Goal: Transaction & Acquisition: Obtain resource

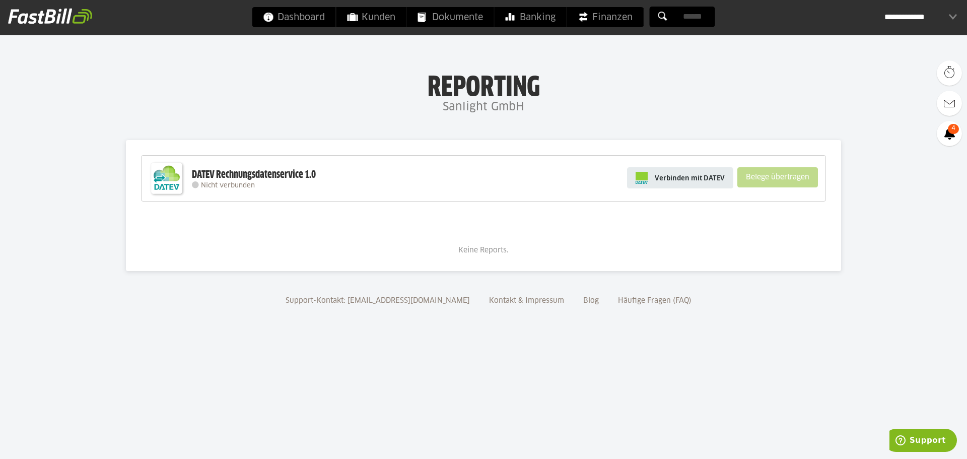
click at [674, 180] on span "Verbinden mit DATEV" at bounding box center [690, 178] width 70 height 10
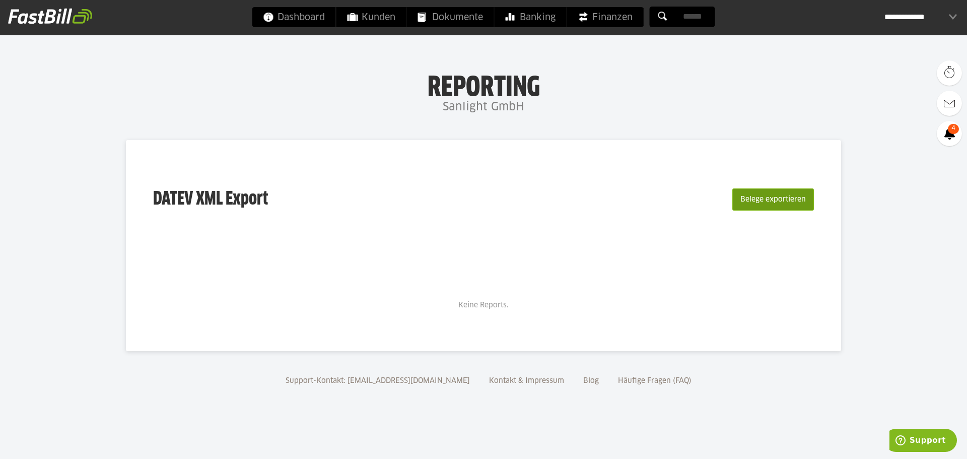
click at [757, 196] on button "Belege exportieren" at bounding box center [773, 199] width 82 height 22
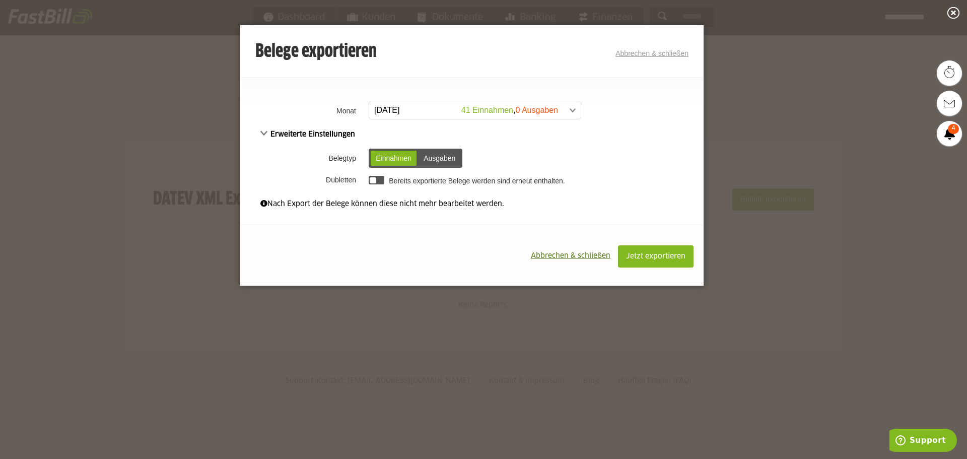
click at [579, 258] on span "Abbrechen & schließen" at bounding box center [571, 255] width 80 height 7
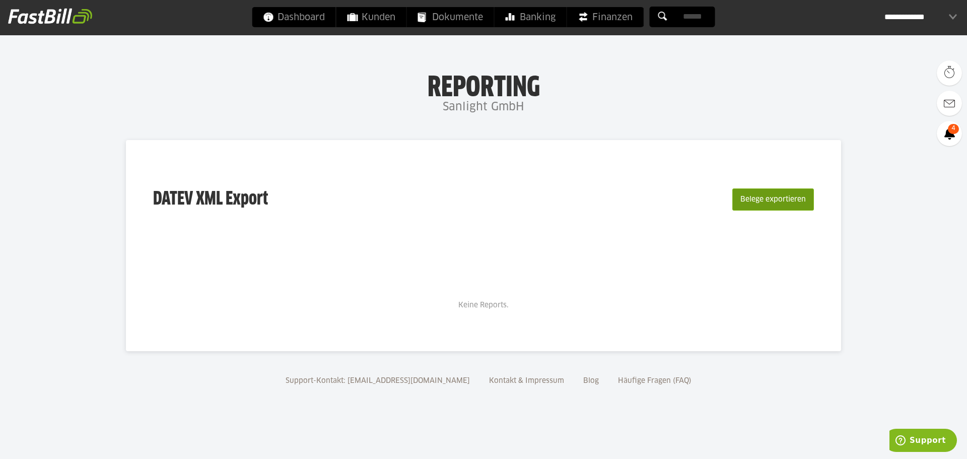
click at [762, 201] on button "Belege exportieren" at bounding box center [773, 199] width 82 height 22
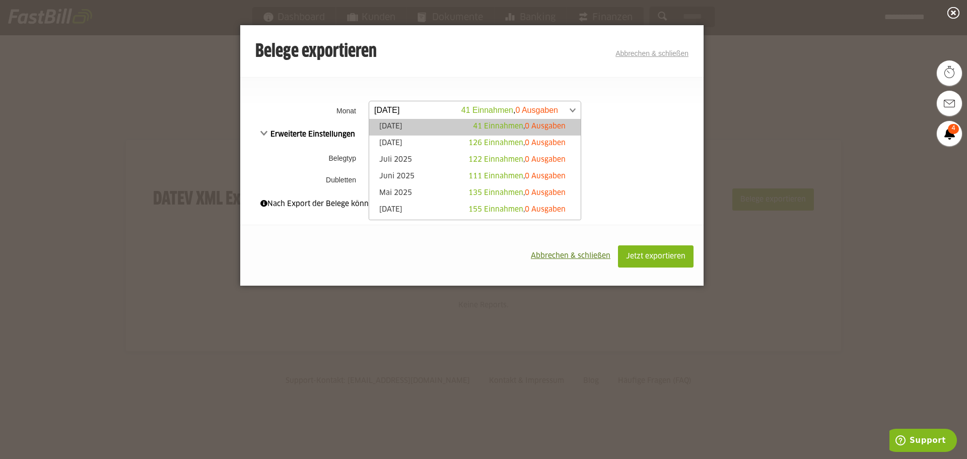
click at [532, 108] on span at bounding box center [470, 110] width 212 height 18
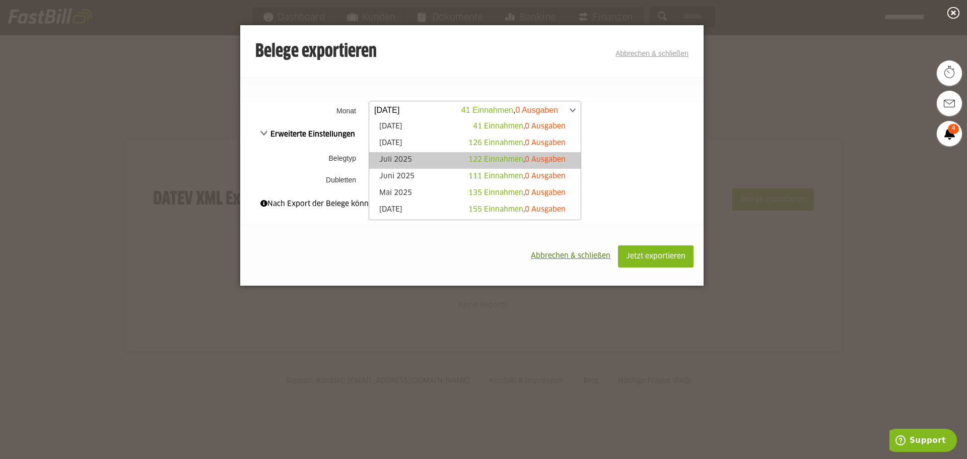
click at [431, 158] on link "Juli 2025 122 Einnahmen , 0 Ausgaben" at bounding box center [474, 161] width 201 height 12
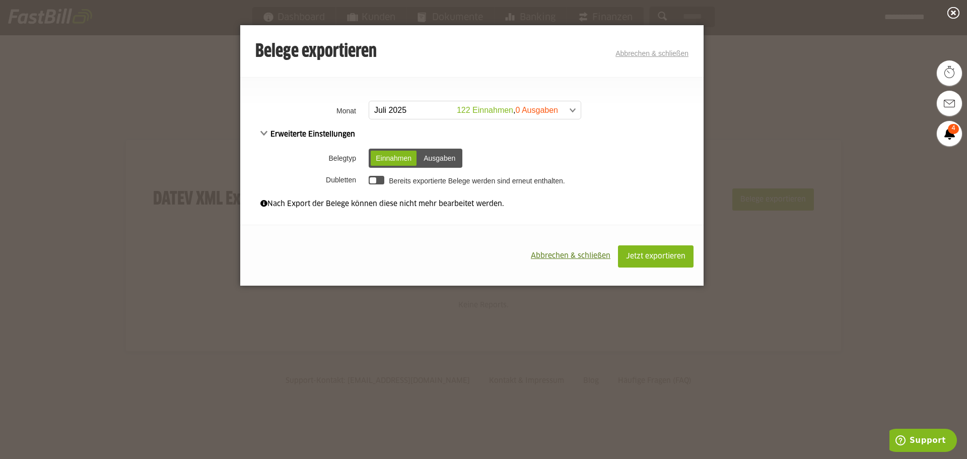
click at [380, 179] on div at bounding box center [377, 180] width 16 height 9
click at [571, 260] on button "Abbrechen & schließen" at bounding box center [570, 255] width 95 height 21
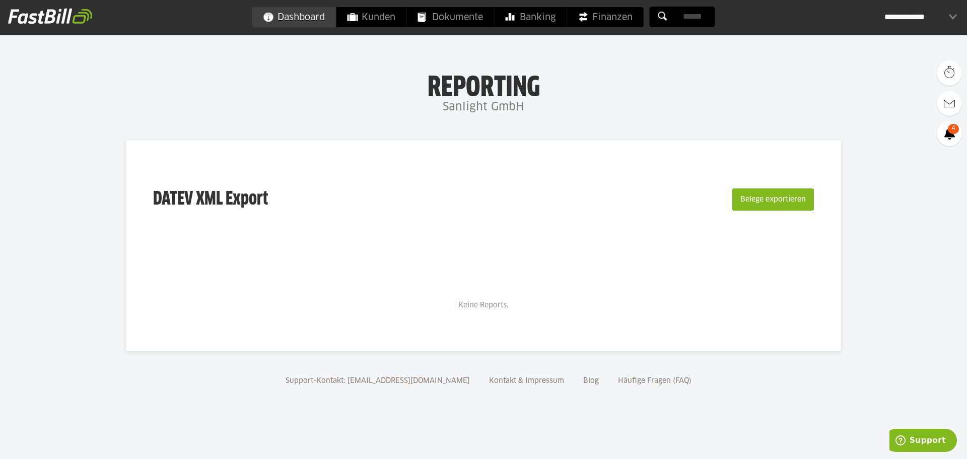
click at [299, 12] on span "Dashboard" at bounding box center [293, 17] width 61 height 20
